Goal: Browse casually

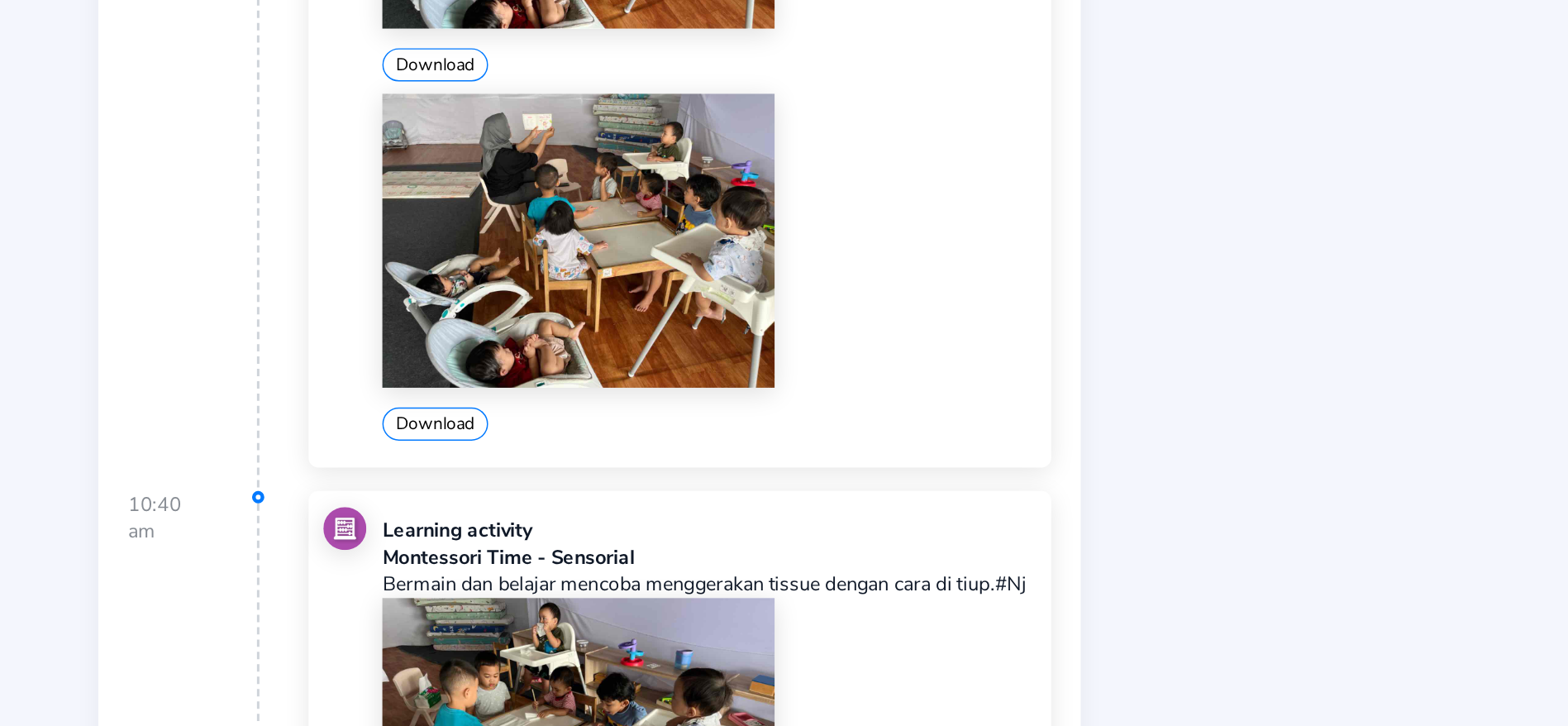
scroll to position [1081, 0]
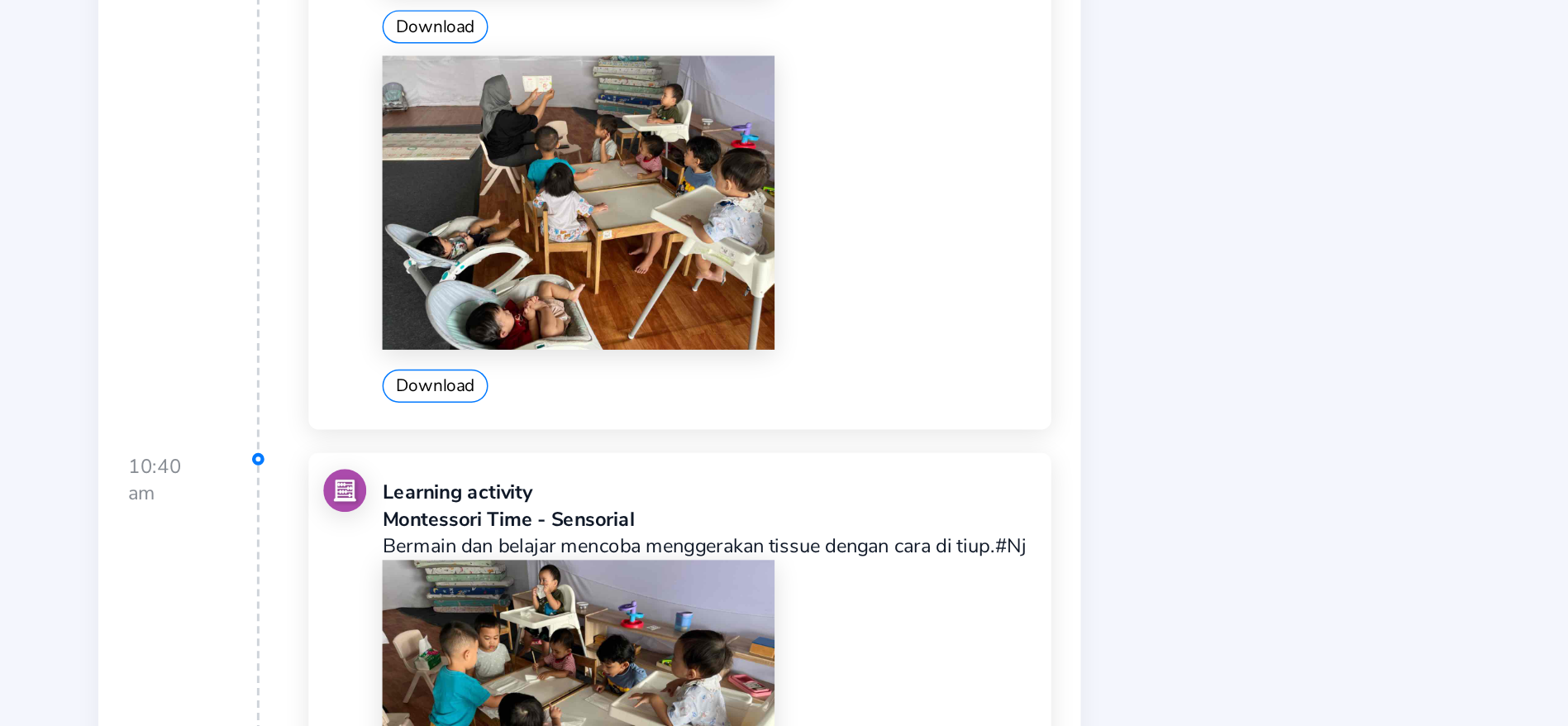
drag, startPoint x: 321, startPoint y: 515, endPoint x: 805, endPoint y: 412, distance: 494.8
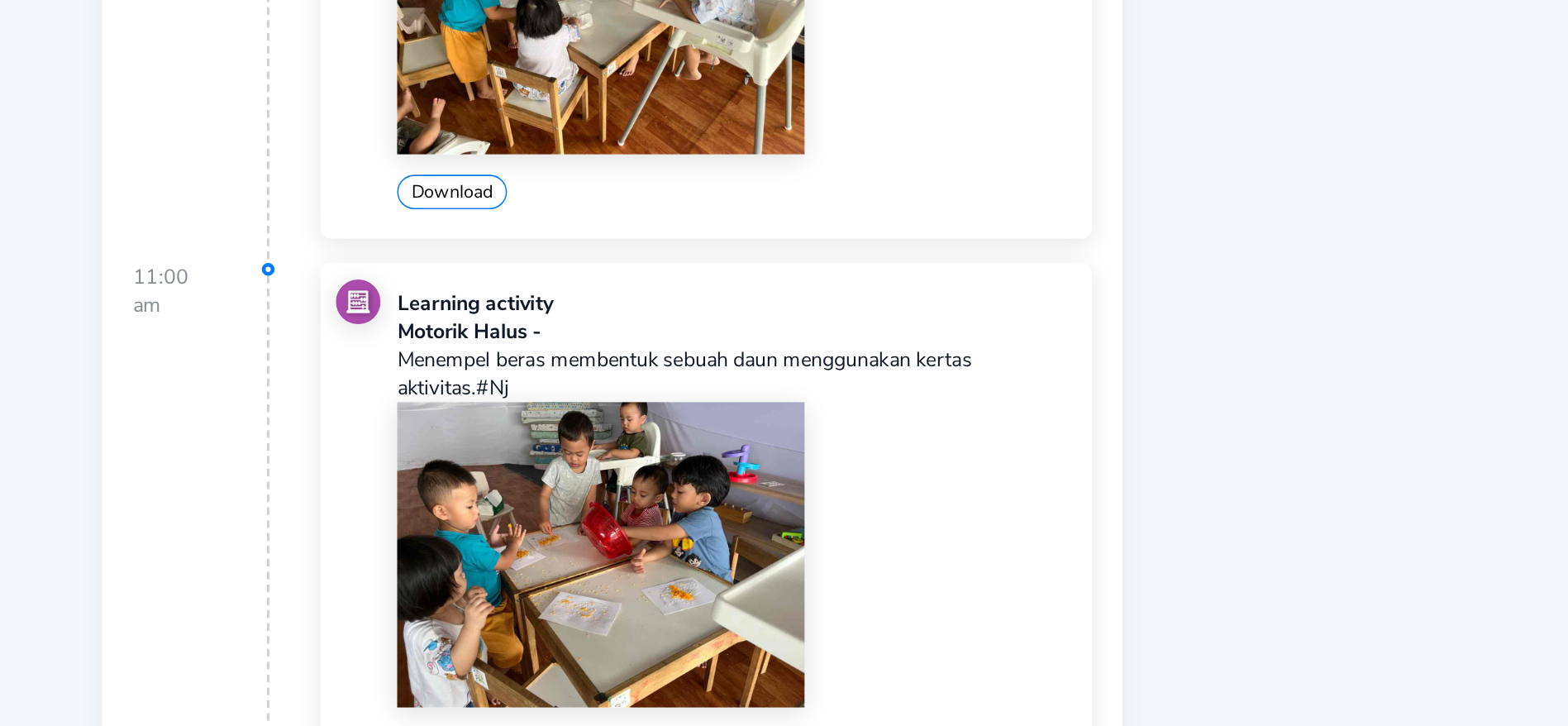
scroll to position [1803, 0]
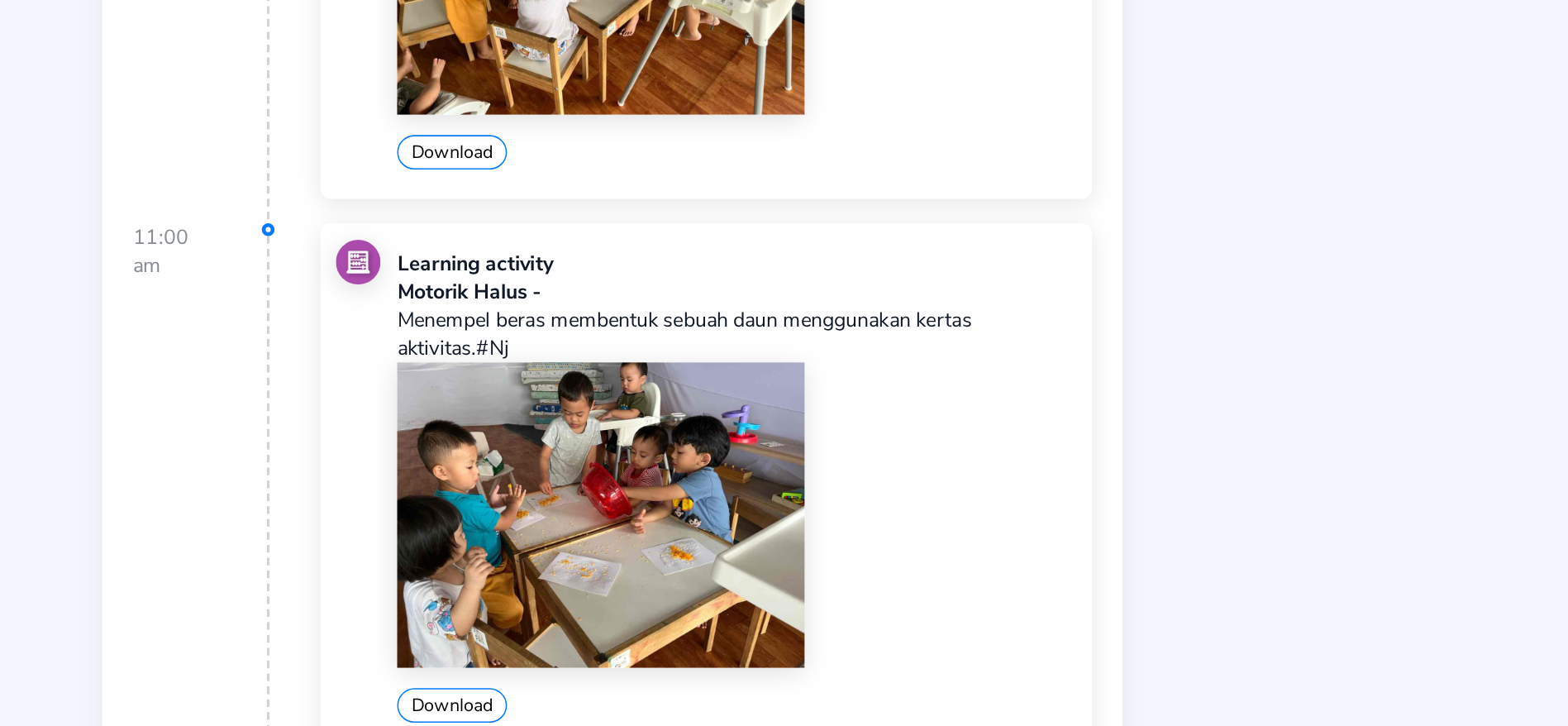
click at [355, 463] on p "Menempel beras membentuk sebuah daun menggunakan kertas aktivitas.#Nj" at bounding box center [476, 472] width 439 height 37
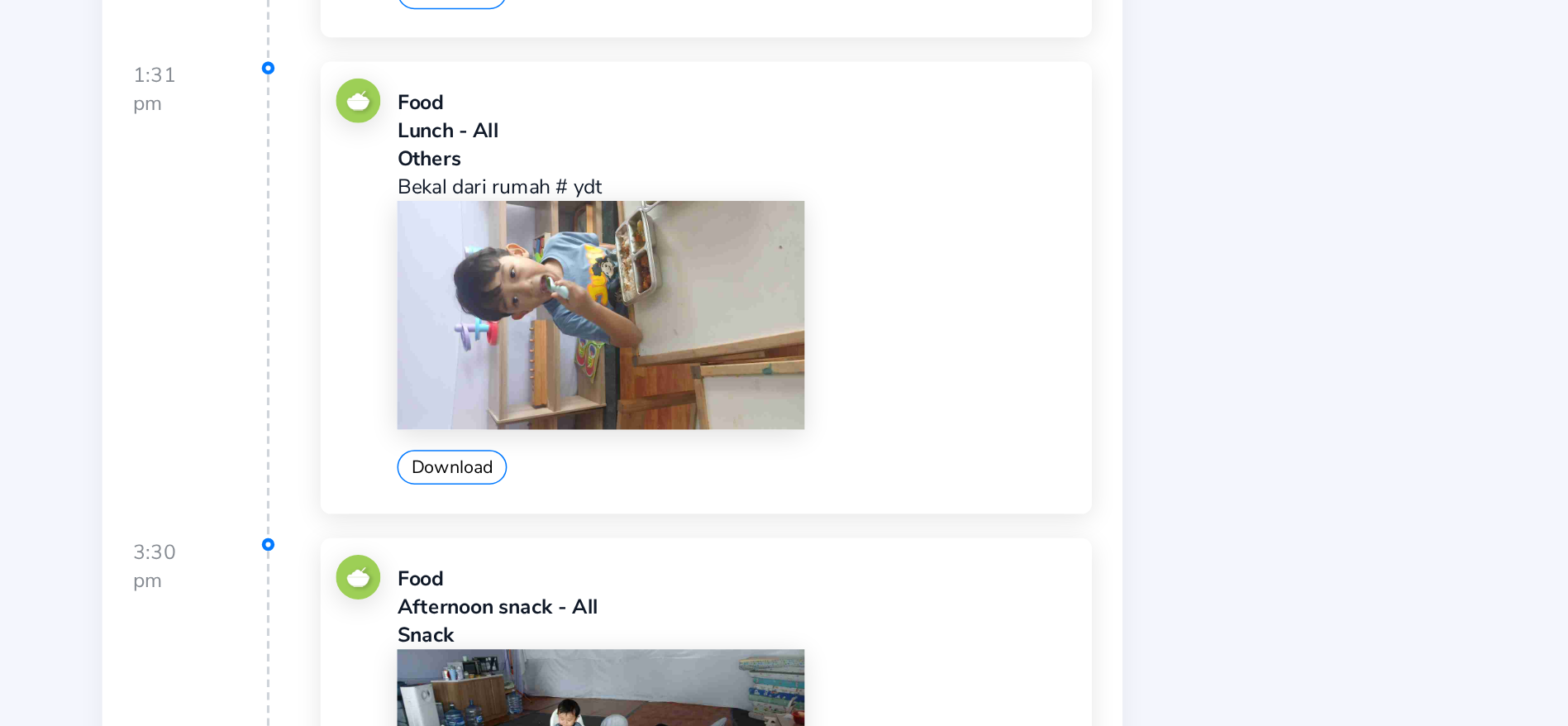
scroll to position [3247, 0]
